Goal: Task Accomplishment & Management: Manage account settings

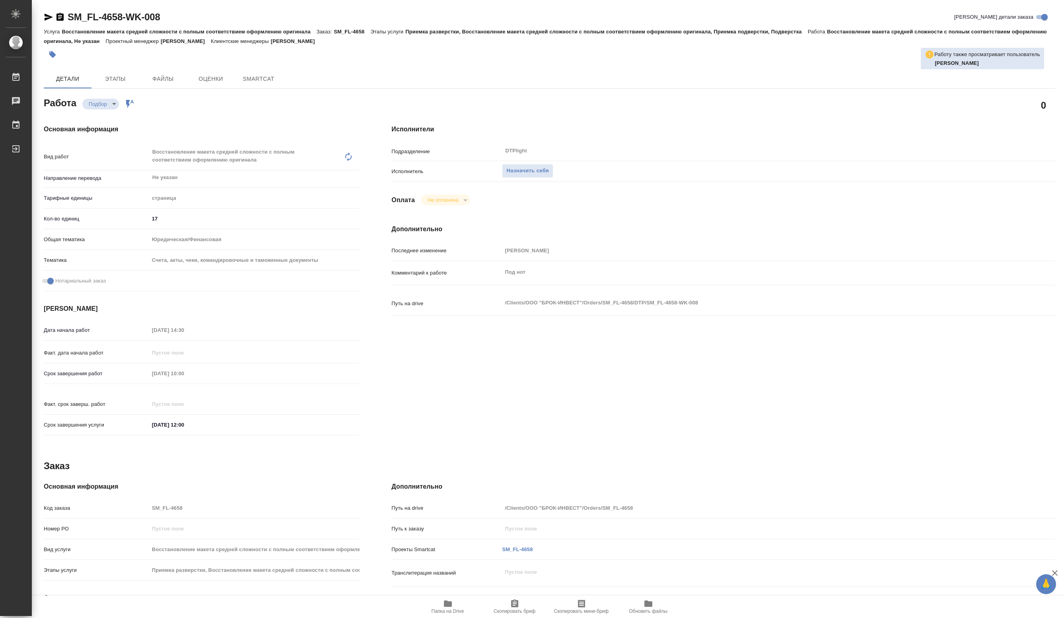
type textarea "x"
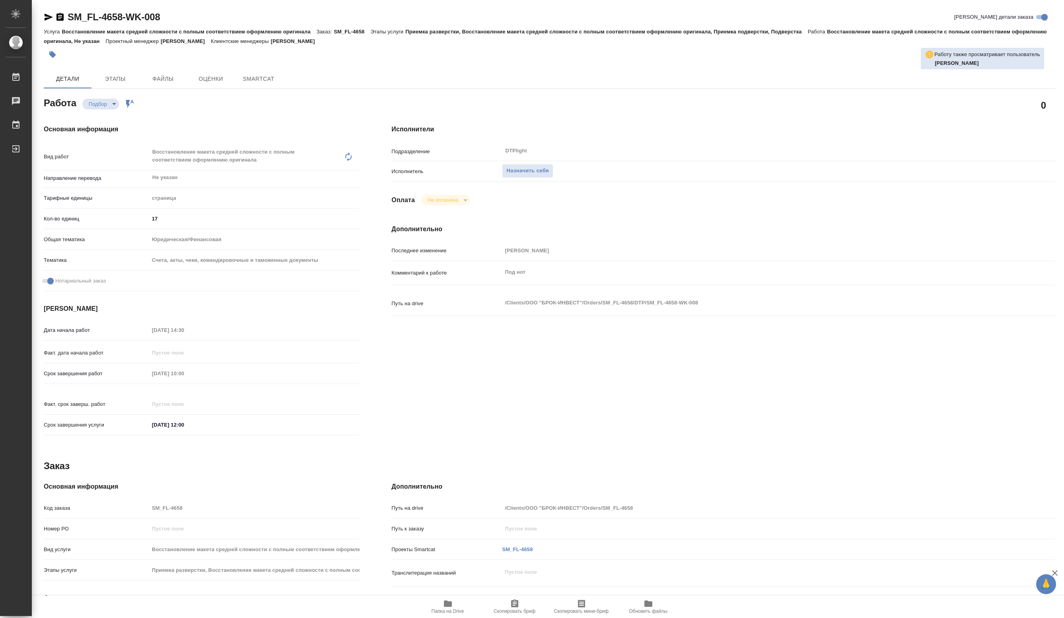
type textarea "x"
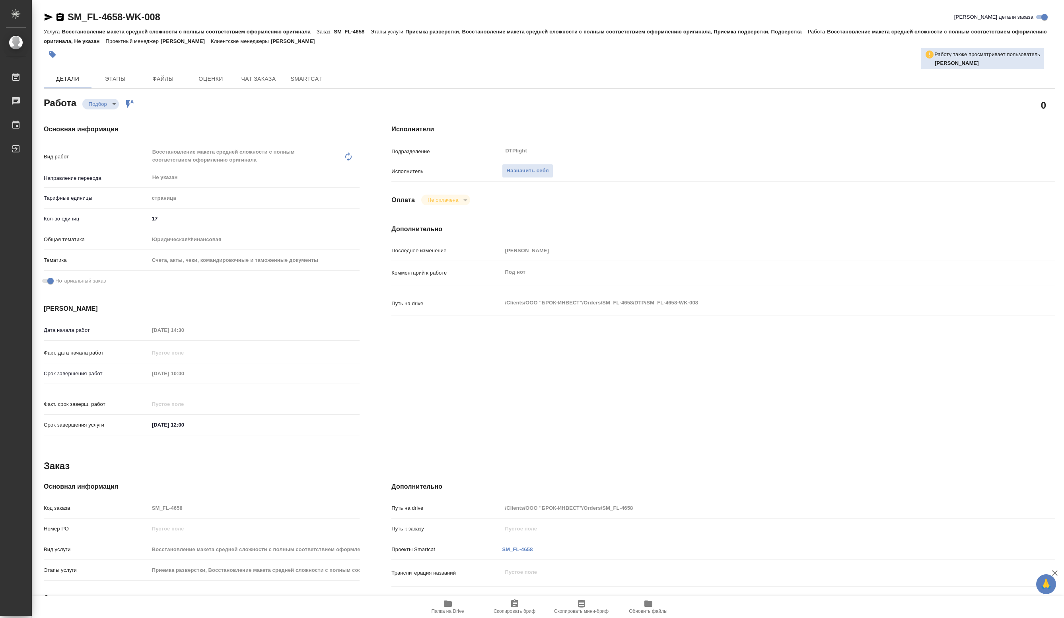
click at [452, 613] on span "Папка на Drive" at bounding box center [448, 611] width 33 height 6
type textarea "x"
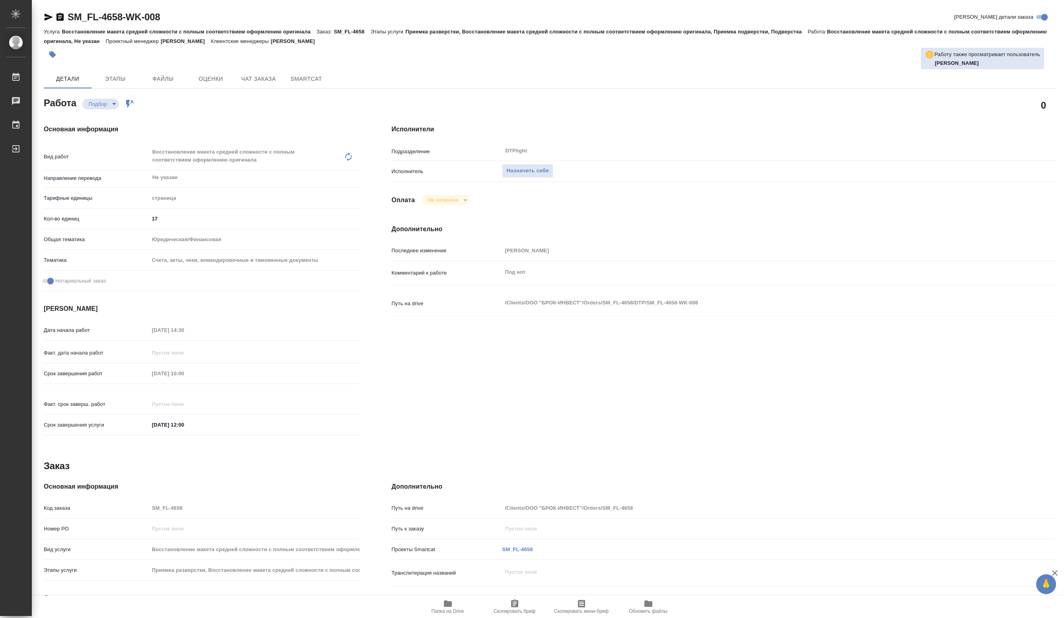
type textarea "x"
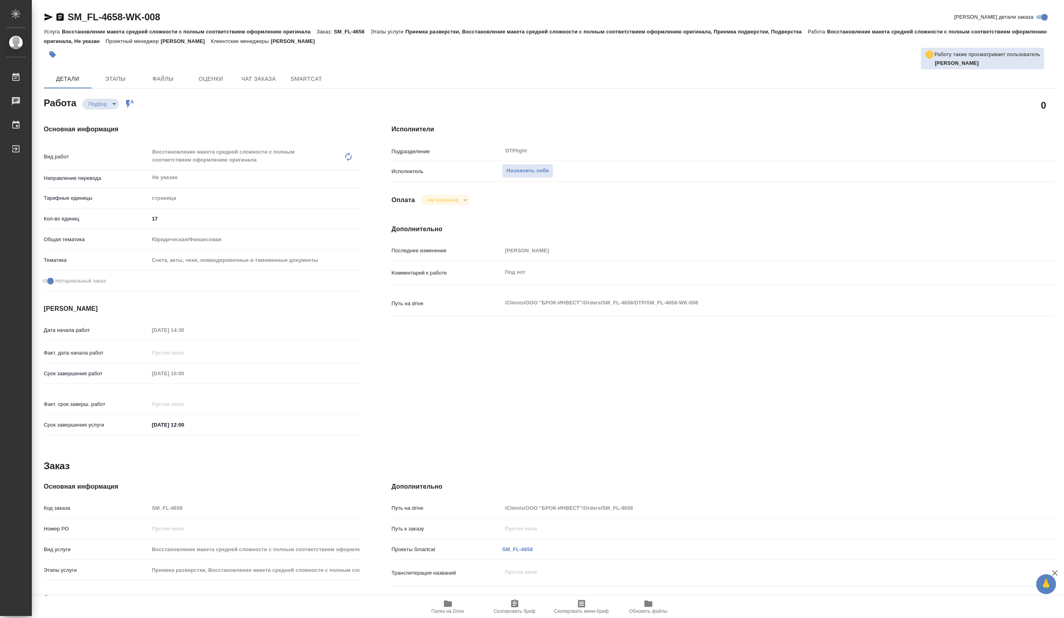
type textarea "x"
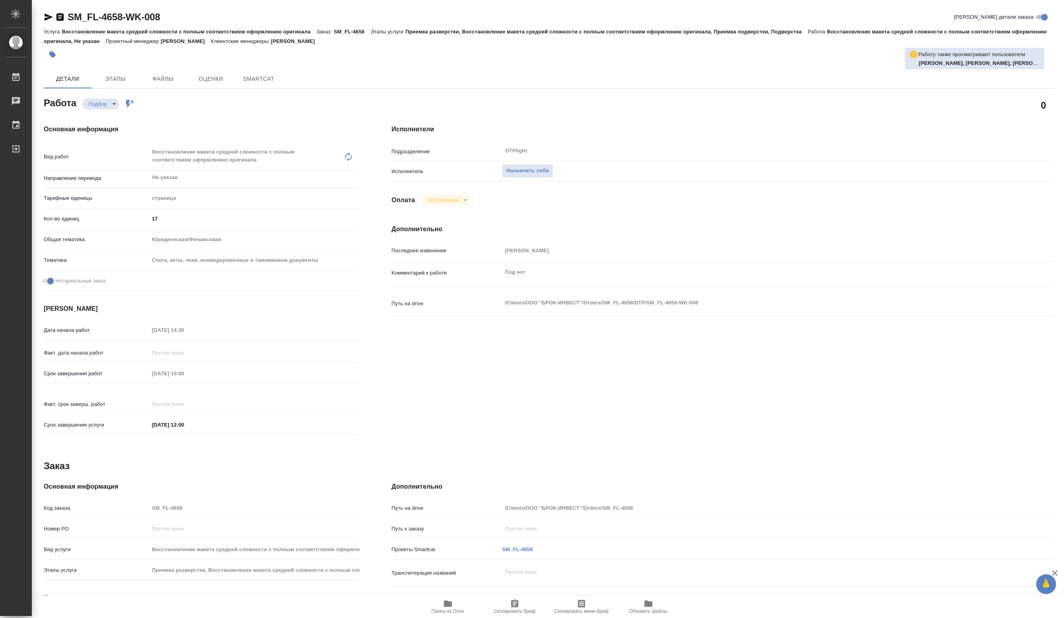
type textarea "x"
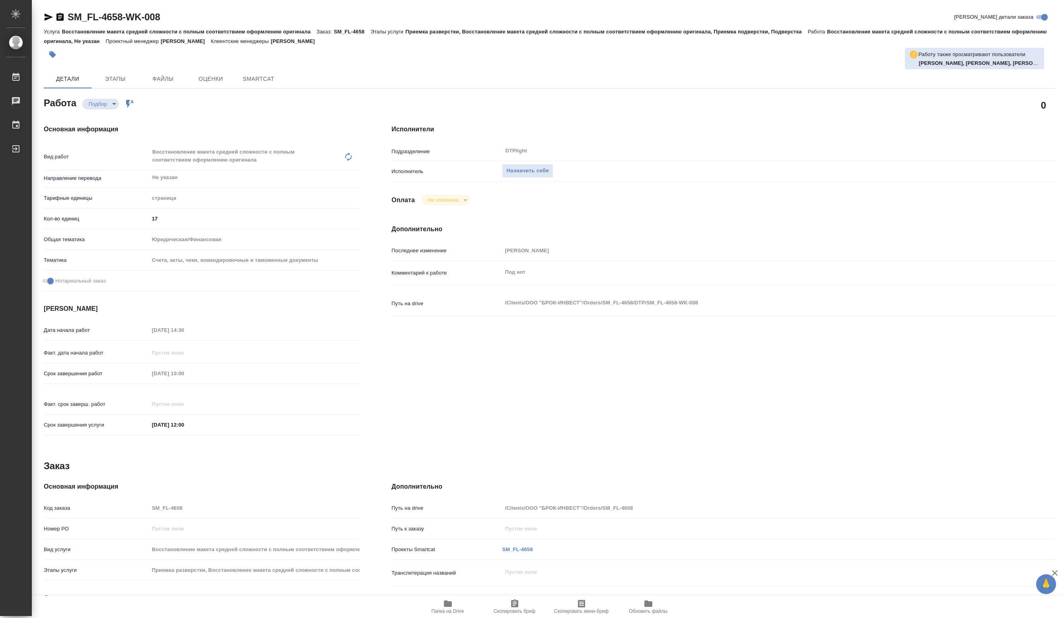
type textarea "x"
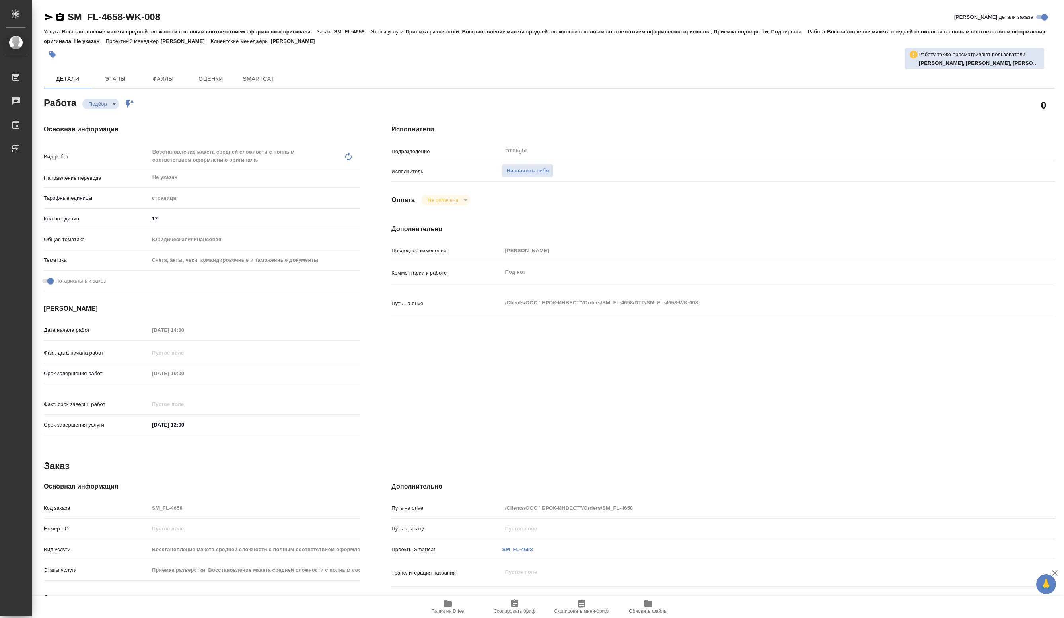
type textarea "x"
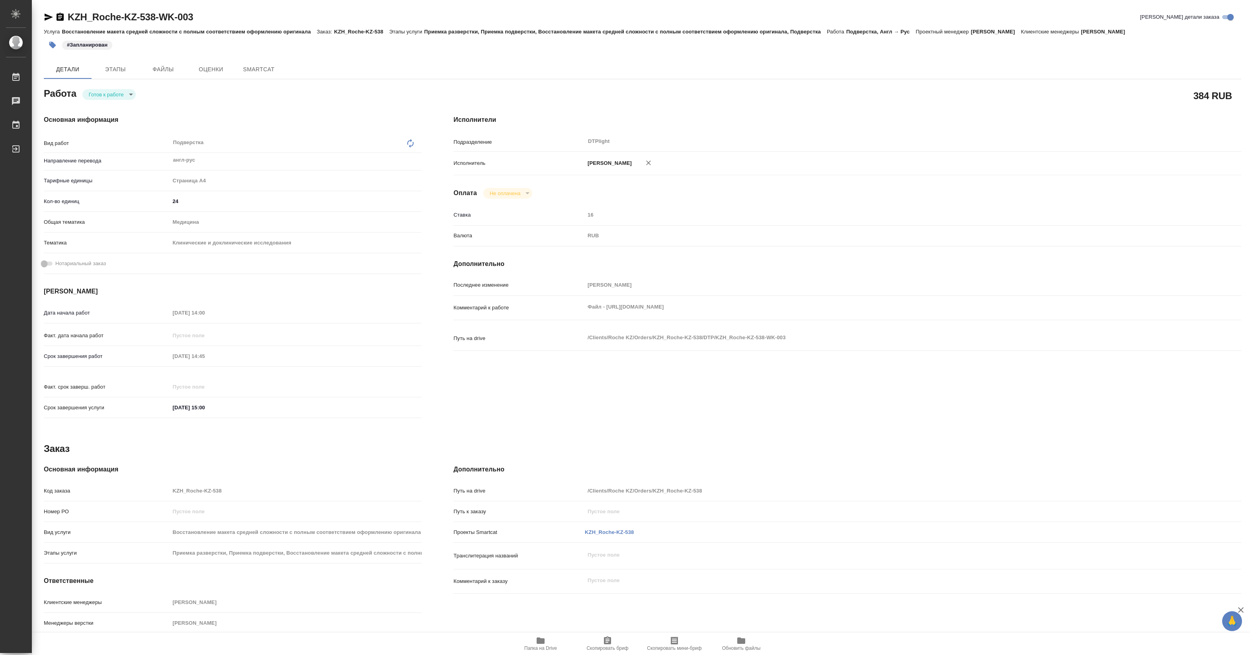
type textarea "x"
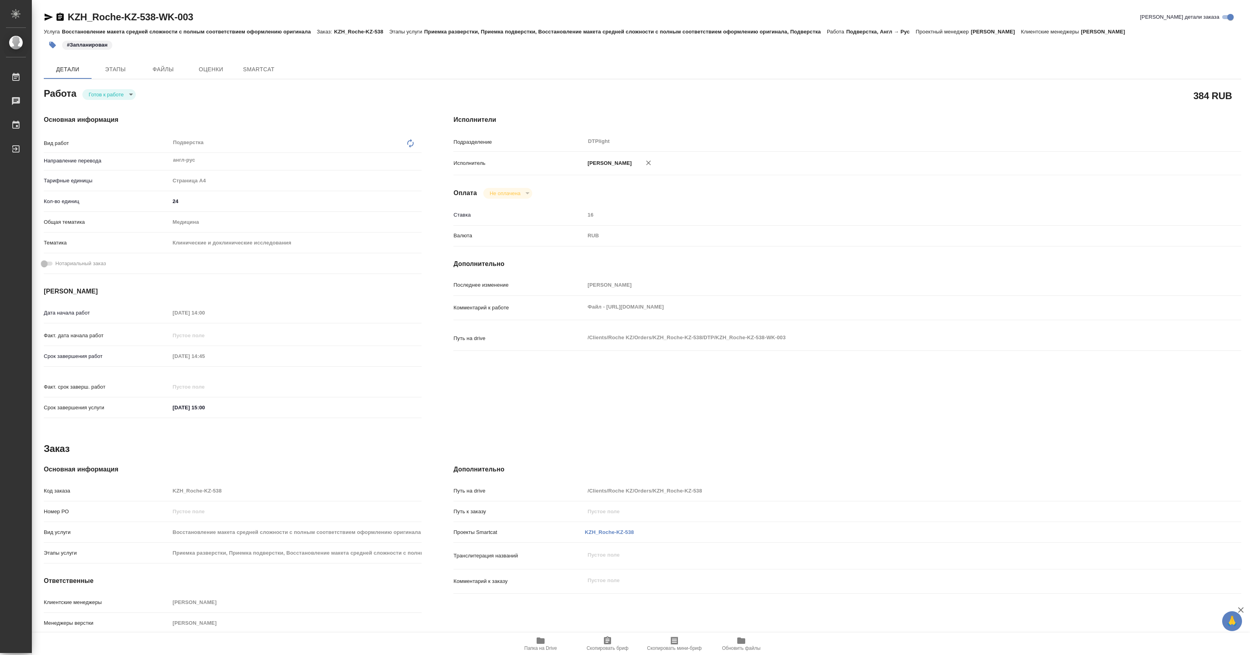
type textarea "x"
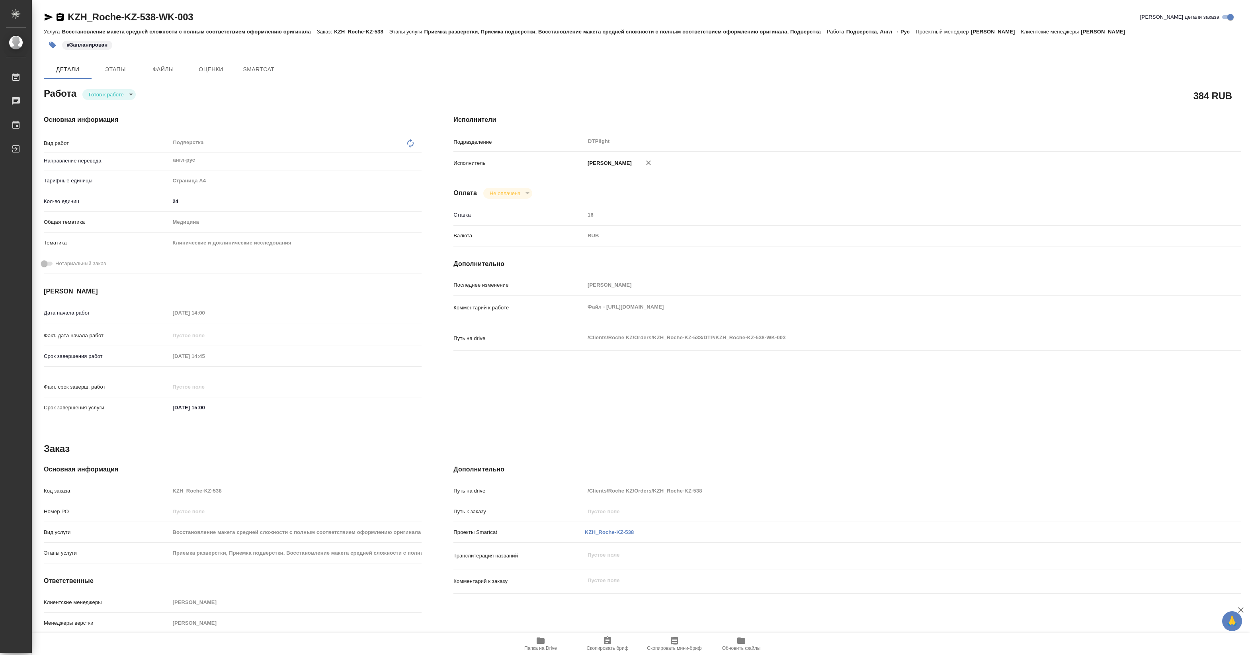
type textarea "x"
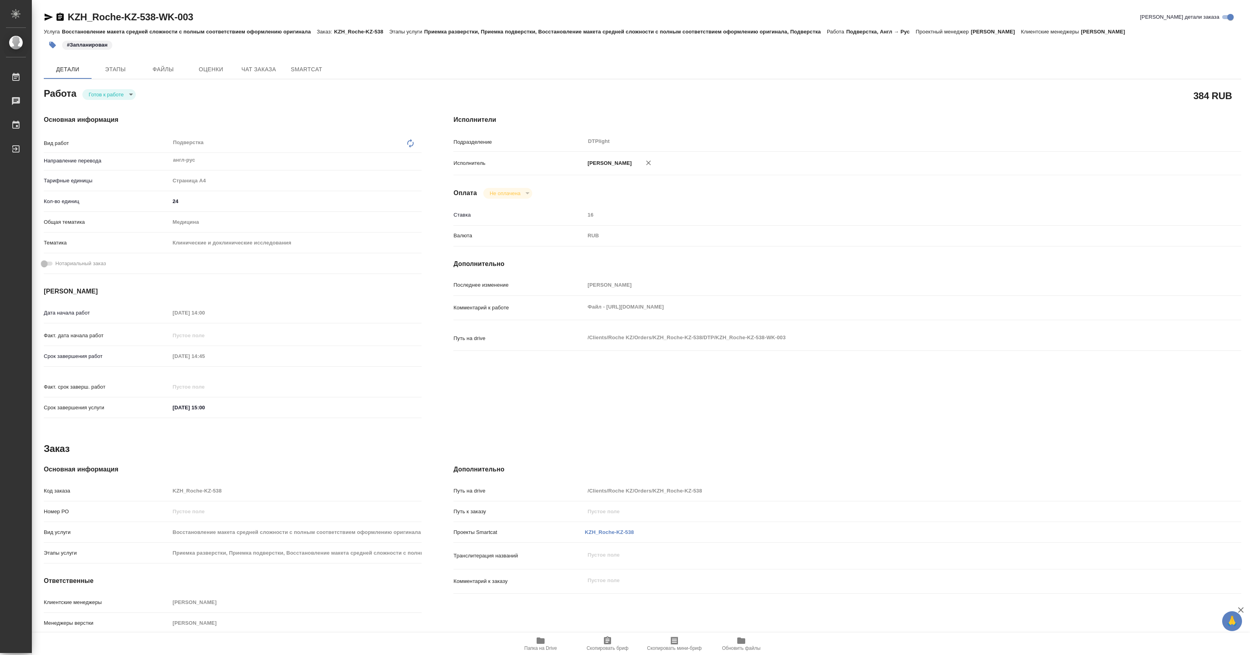
type textarea "x"
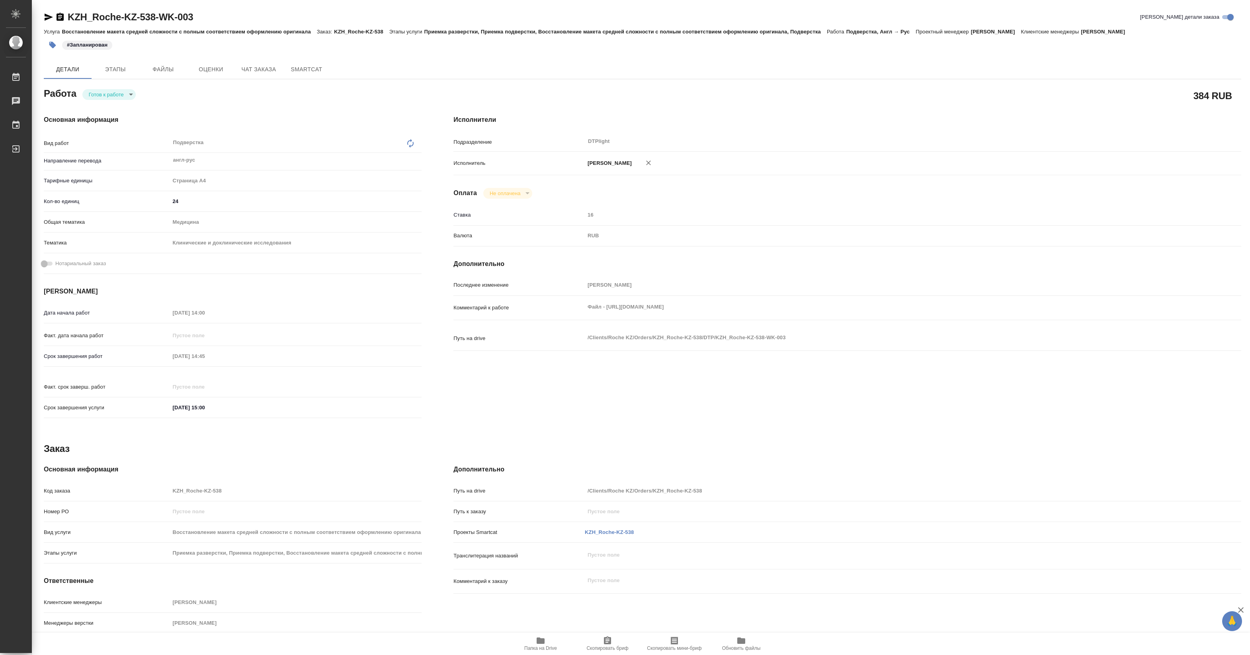
type textarea "x"
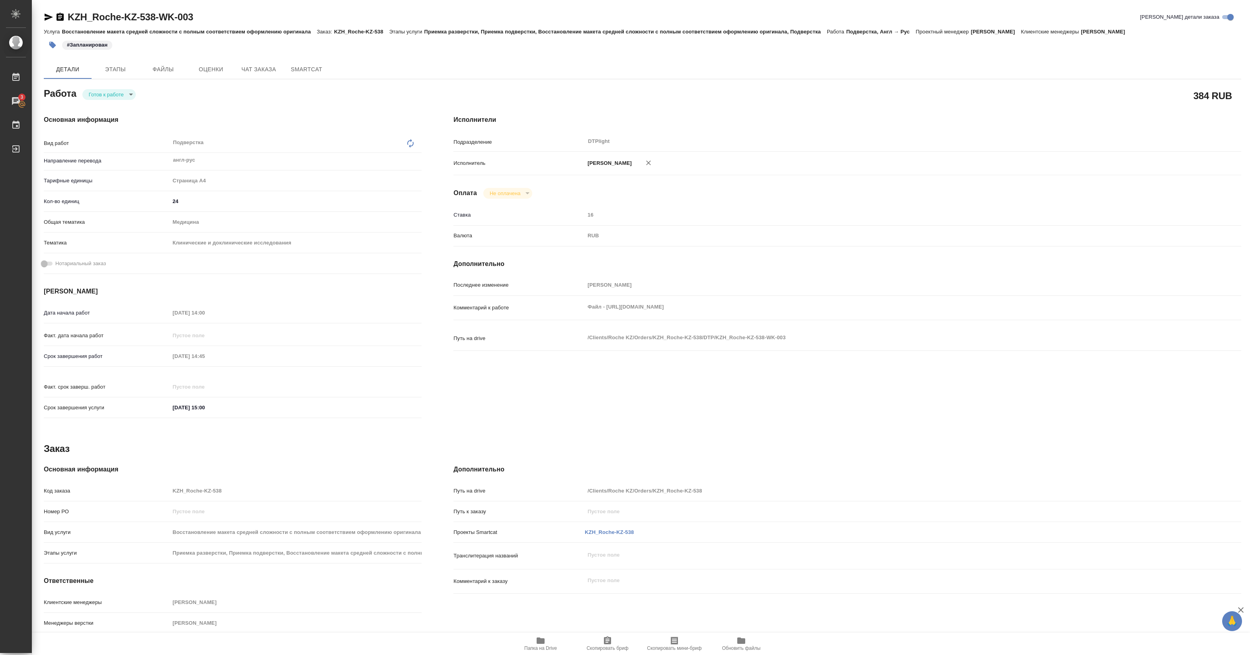
click at [126, 94] on body "🙏 .cls-1 fill:#fff; AWATERA Pankina Anna Работы 3 Чаты График Выйти KZH_Roche-K…" at bounding box center [625, 327] width 1250 height 655
click at [109, 97] on button "В работе" at bounding box center [102, 94] width 26 height 9
type textarea "x"
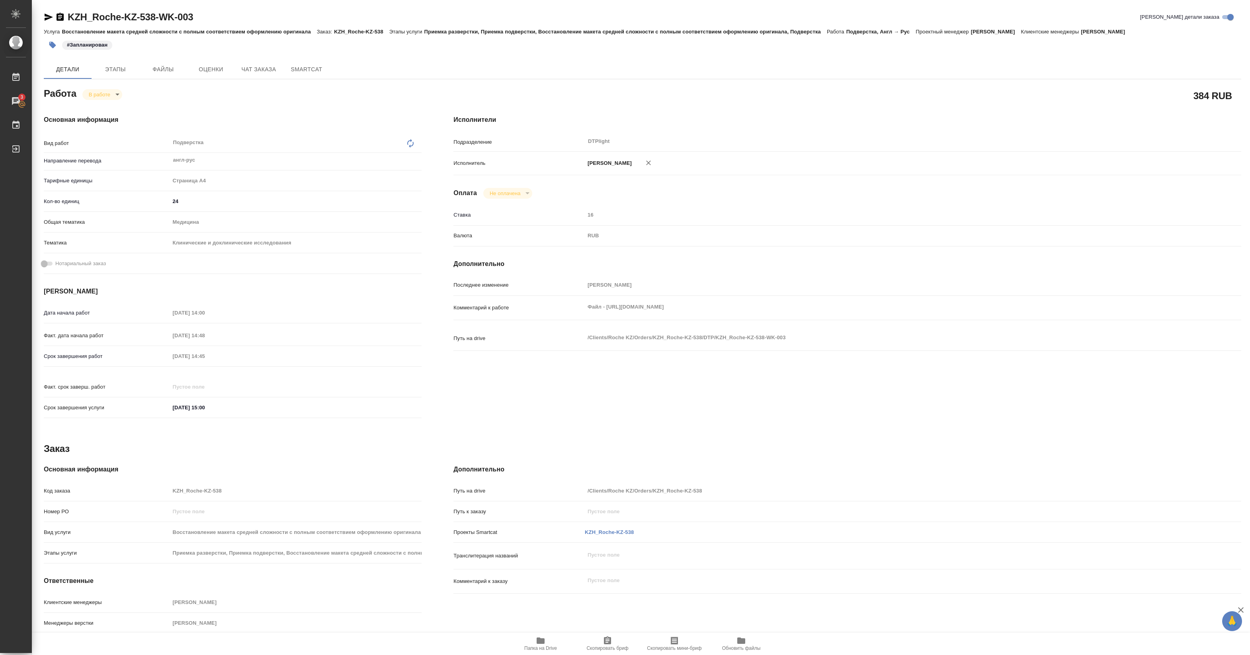
type textarea "x"
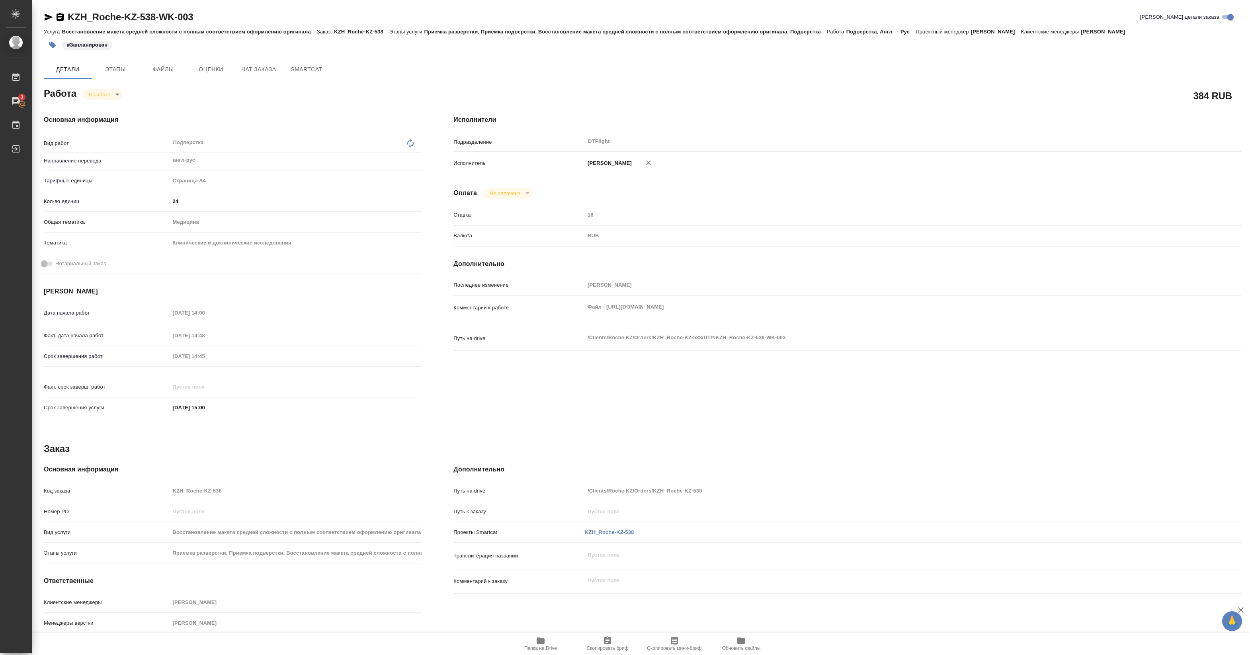
type textarea "x"
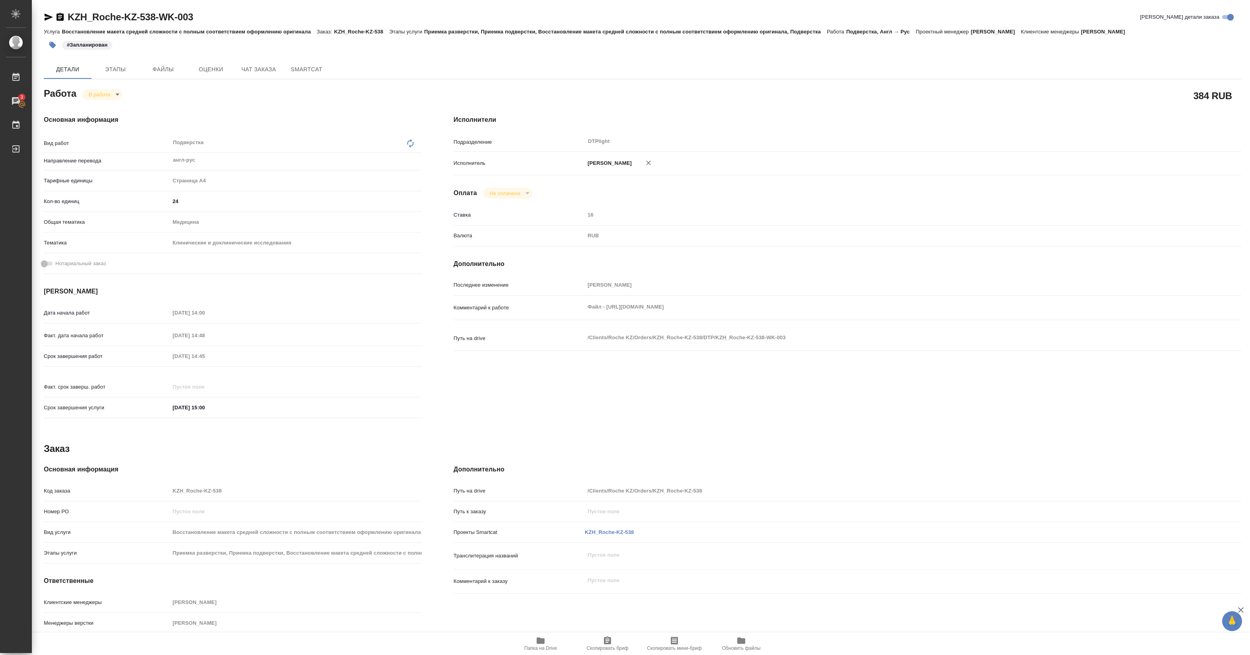
type textarea "x"
click at [542, 643] on icon "button" at bounding box center [540, 640] width 8 height 6
click at [543, 647] on span "Папка на Drive" at bounding box center [540, 648] width 33 height 6
click at [89, 96] on body "🙏 .cls-1 fill:#fff; AWATERA Pankina Anna Работы 3 Чаты График Выйти KZH_Roche-K…" at bounding box center [625, 327] width 1250 height 655
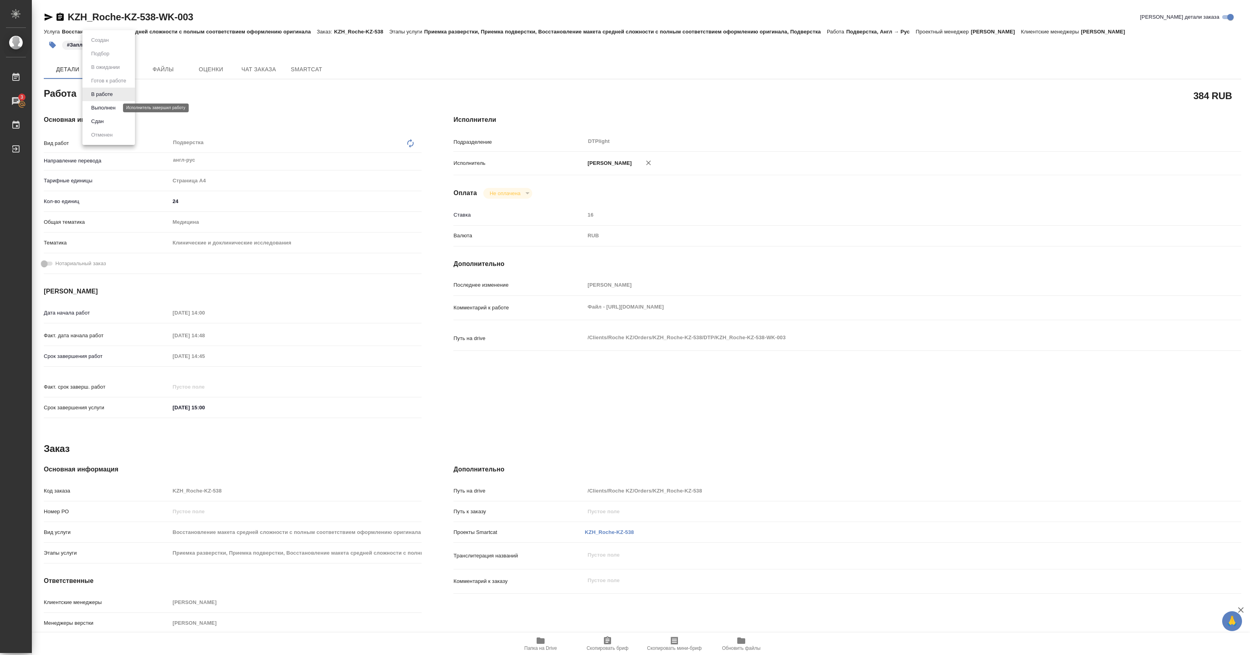
click at [96, 107] on button "Выполнен" at bounding box center [103, 107] width 29 height 9
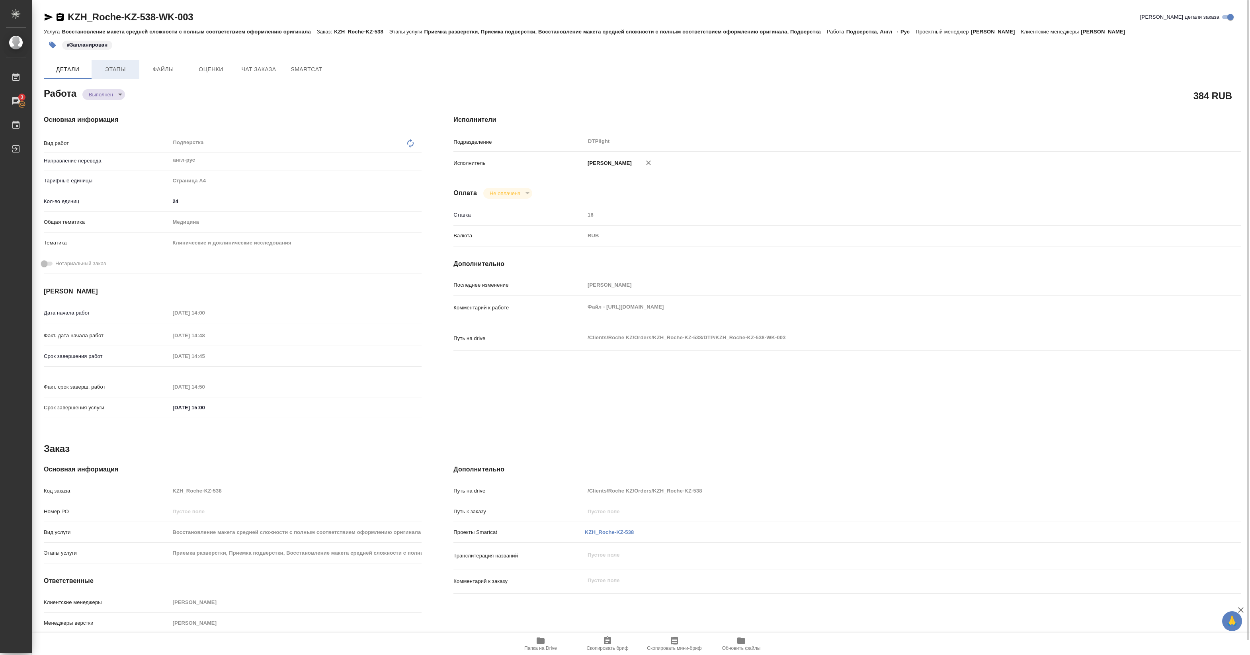
type textarea "x"
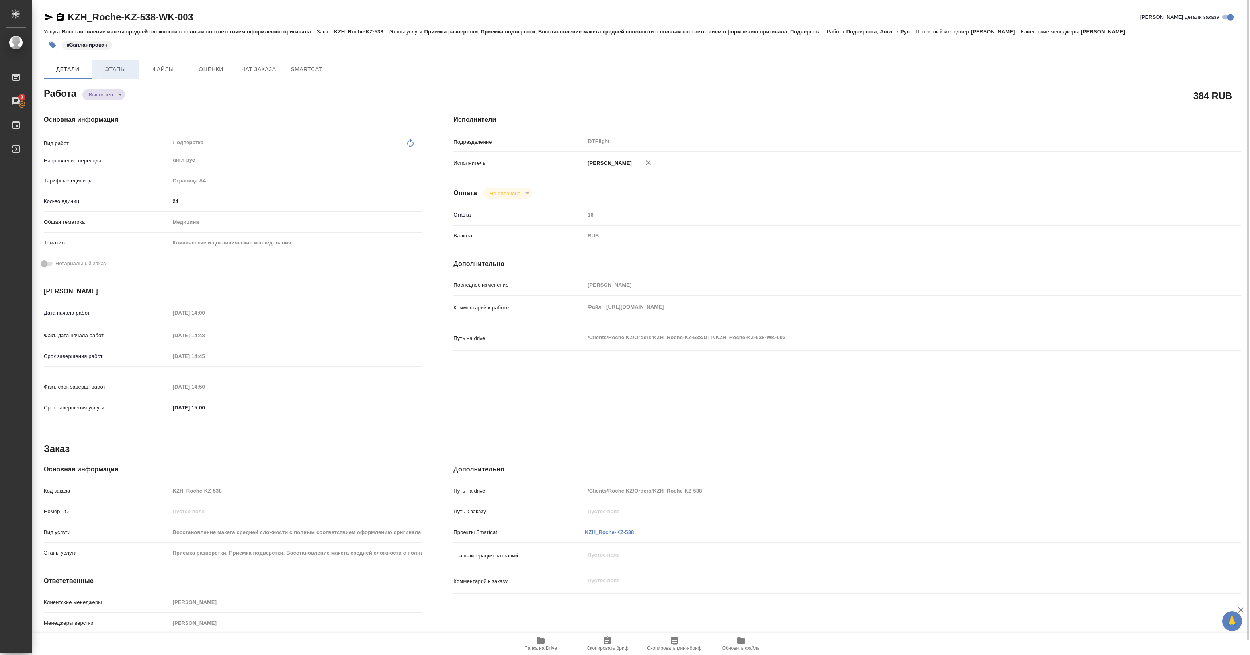
type textarea "x"
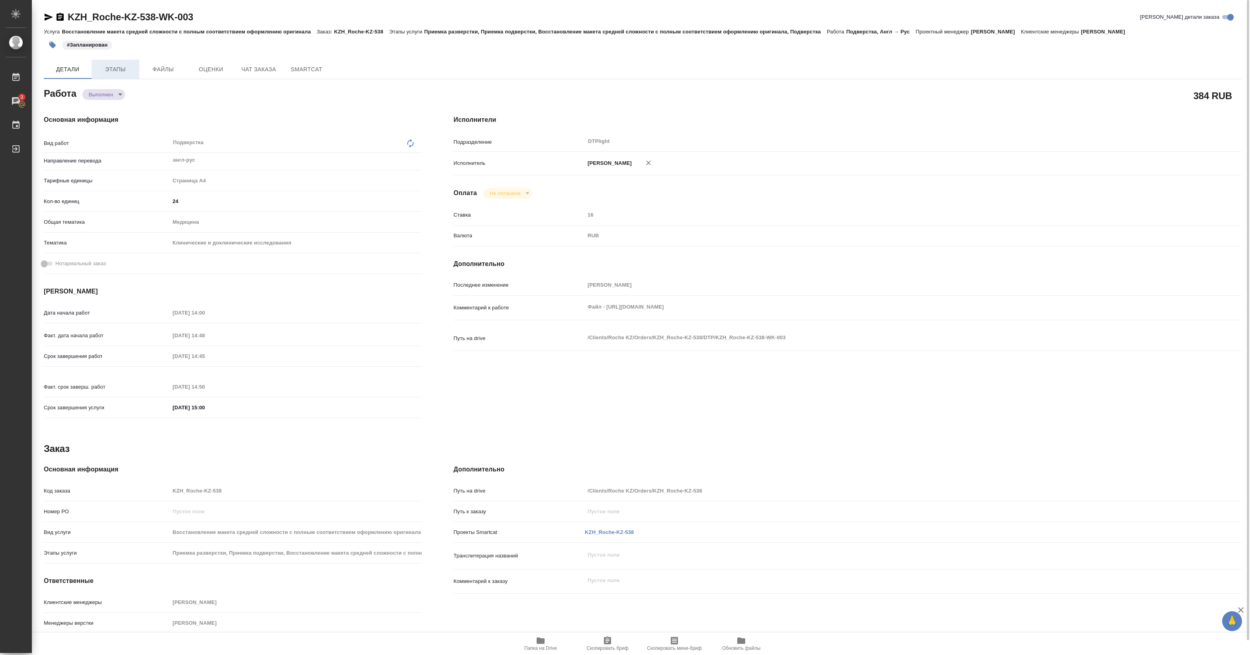
type textarea "x"
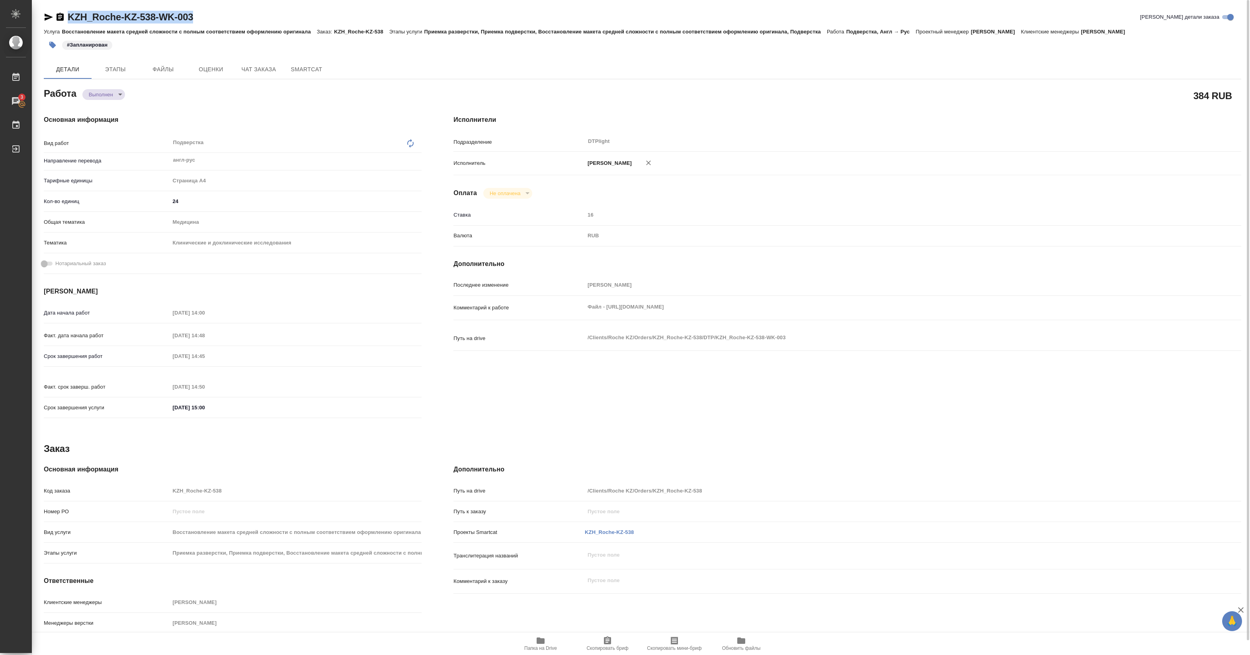
drag, startPoint x: 68, startPoint y: 24, endPoint x: 196, endPoint y: 21, distance: 127.8
click at [196, 21] on div "KZH_Roche-KZ-538-WK-003 Кратко детали заказа" at bounding box center [642, 19] width 1197 height 16
copy link "KZH_Roche-KZ-538-WK-003"
type textarea "x"
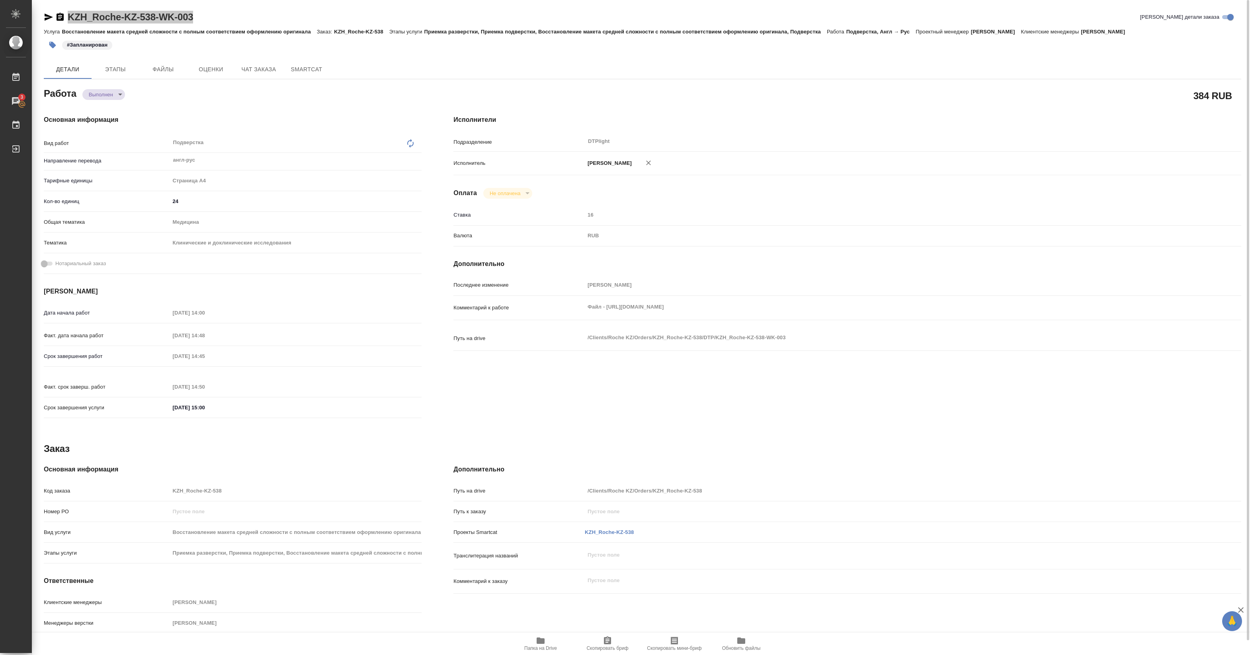
type textarea "x"
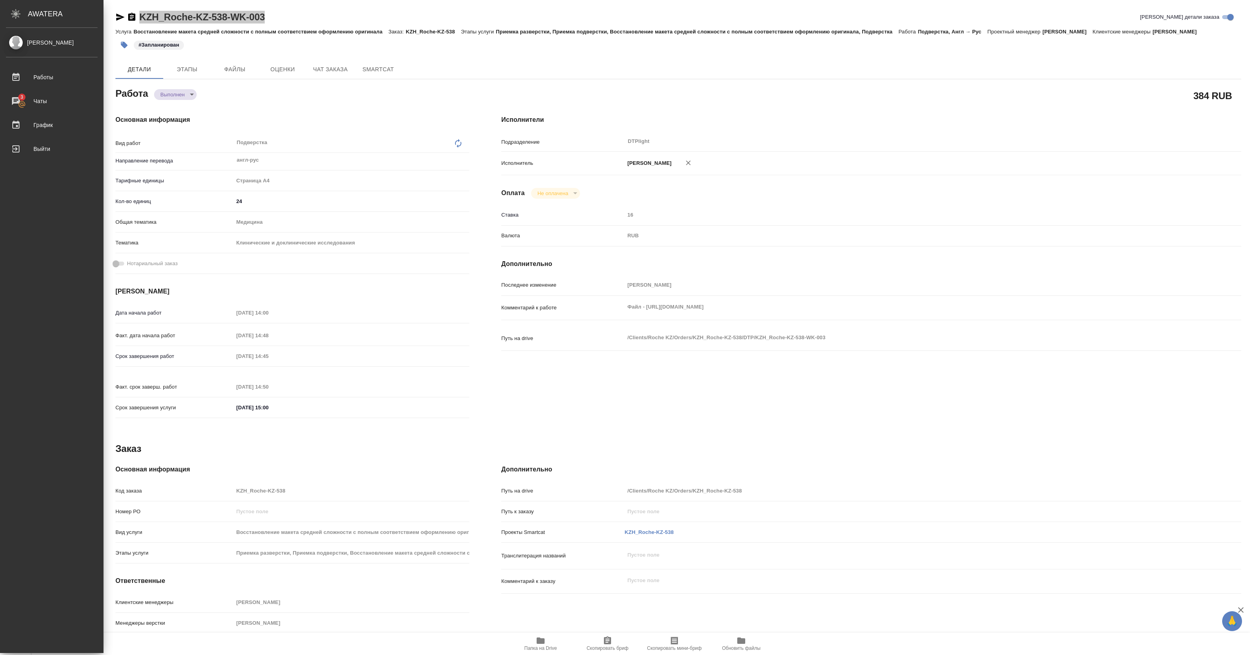
type textarea "x"
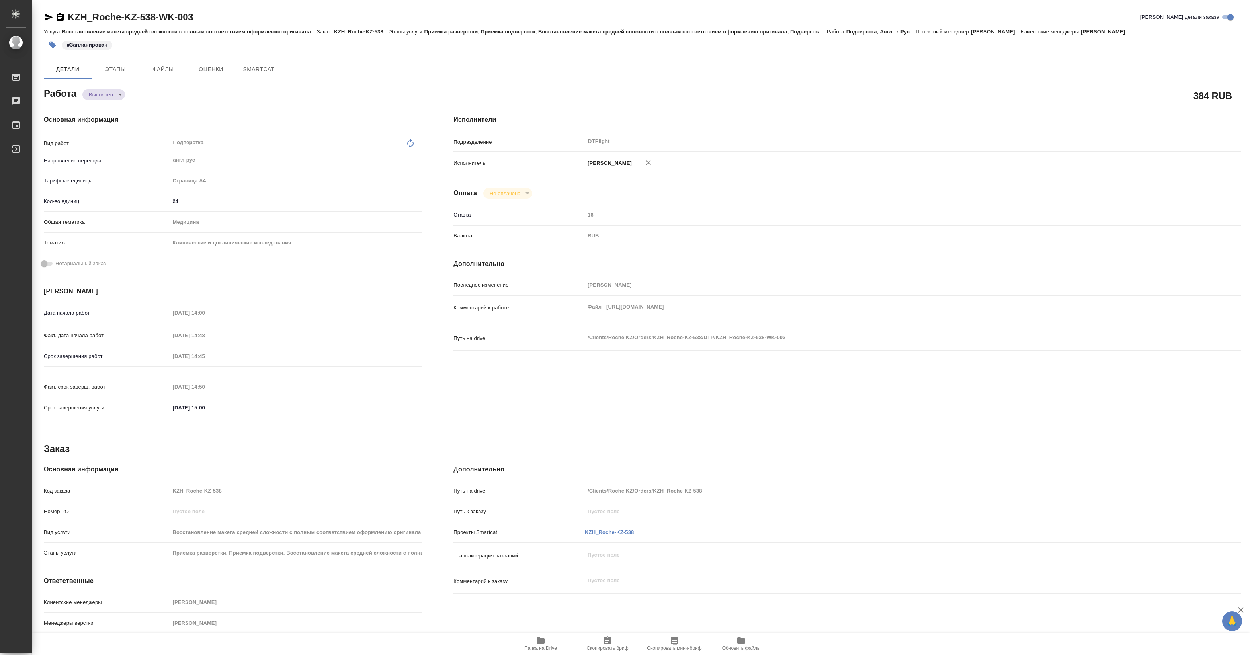
type textarea "x"
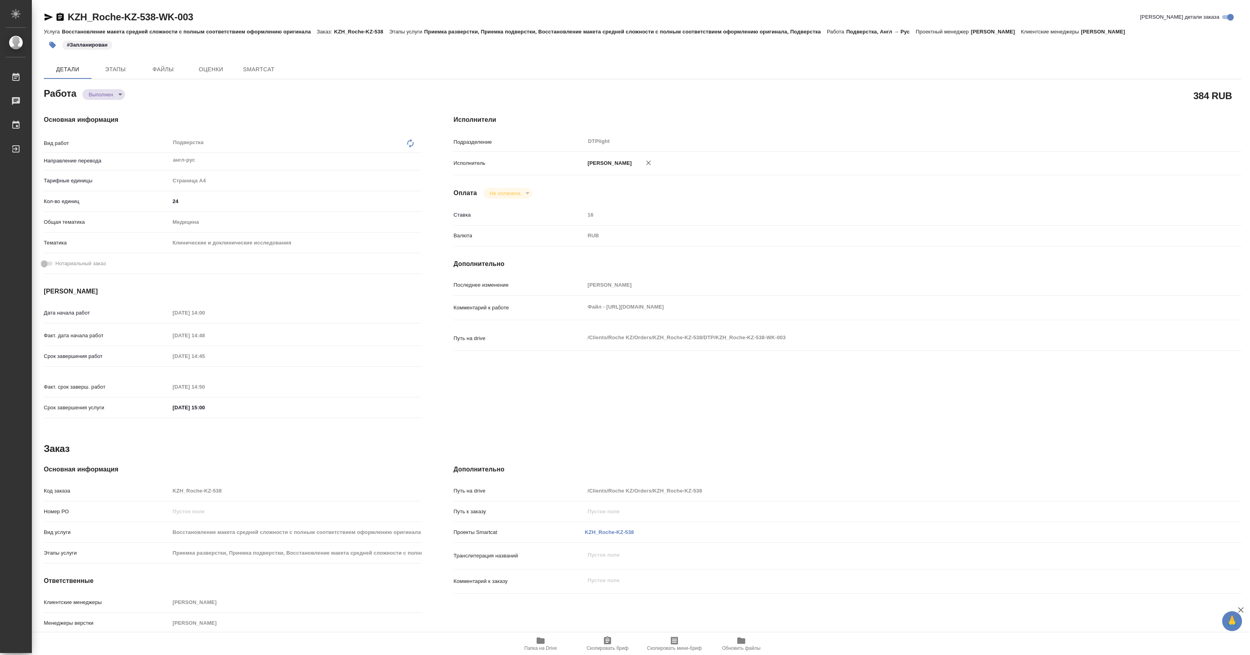
type textarea "x"
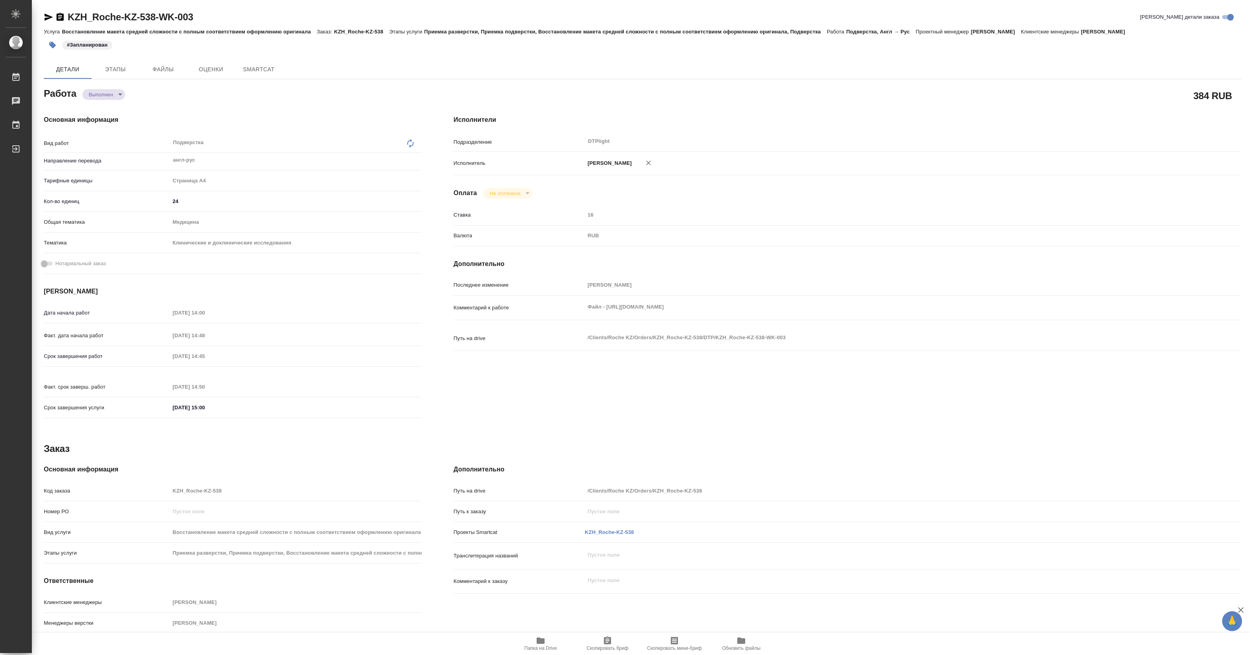
type textarea "x"
